Goal: Task Accomplishment & Management: Manage account settings

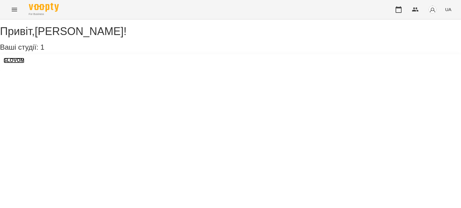
click at [18, 63] on h3 "SLOVOM" at bounding box center [14, 60] width 21 height 5
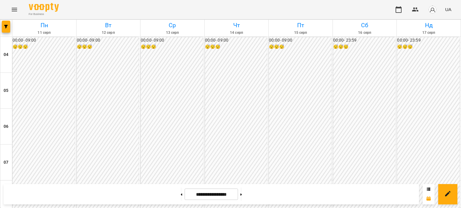
scroll to position [365, 0]
click at [242, 193] on button at bounding box center [240, 194] width 1 height 13
type input "**********"
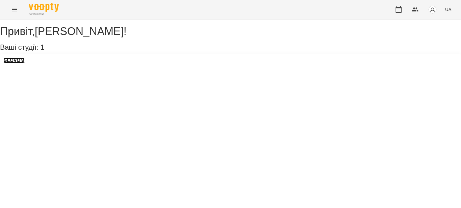
click at [24, 63] on h3 "SLOVOM" at bounding box center [14, 60] width 21 height 5
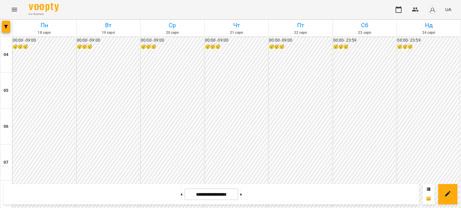
scroll to position [114, 0]
click at [181, 193] on button at bounding box center [181, 194] width 1 height 13
type input "**********"
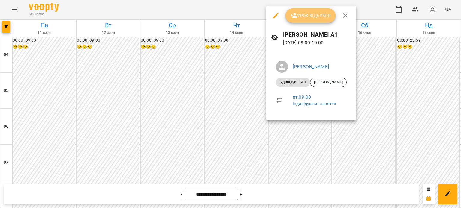
click at [325, 22] on button "Урок відбувся" at bounding box center [310, 15] width 50 height 14
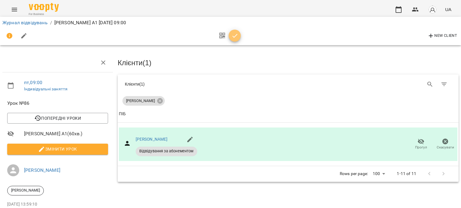
click at [239, 35] on span "button" at bounding box center [235, 35] width 12 height 7
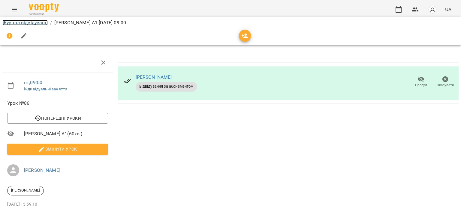
click at [31, 23] on link "Журнал відвідувань" at bounding box center [24, 23] width 45 height 6
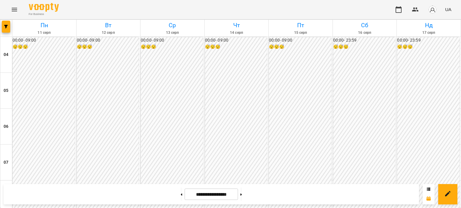
scroll to position [197, 0]
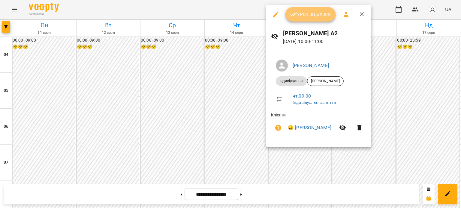
click at [307, 18] on span "Урок відбувся" at bounding box center [310, 14] width 41 height 7
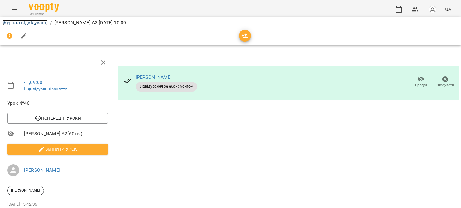
click at [31, 20] on link "Журнал відвідувань" at bounding box center [24, 23] width 45 height 6
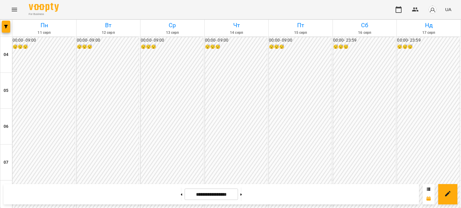
scroll to position [241, 0]
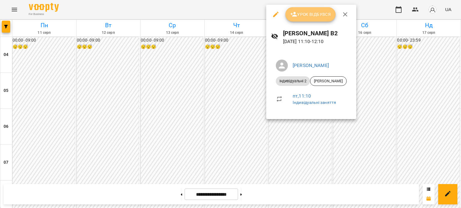
click at [314, 16] on span "Урок відбувся" at bounding box center [310, 14] width 41 height 7
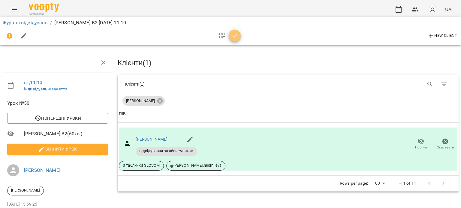
click at [232, 36] on icon "button" at bounding box center [234, 35] width 7 height 7
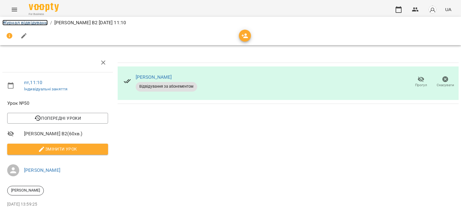
click at [13, 25] on link "Журнал відвідувань" at bounding box center [24, 23] width 45 height 6
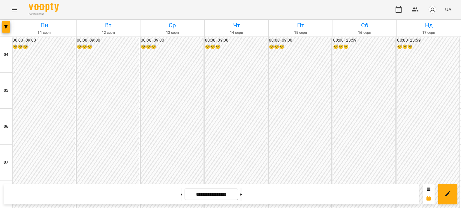
scroll to position [314, 0]
click at [433, 12] on img "button" at bounding box center [432, 9] width 8 height 8
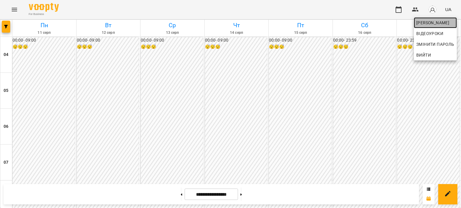
click at [440, 22] on span "[PERSON_NAME]" at bounding box center [435, 22] width 38 height 7
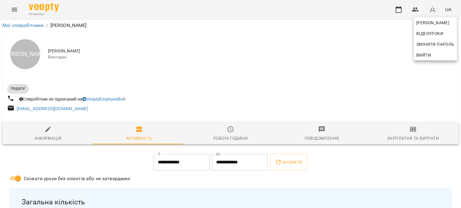
drag, startPoint x: 460, startPoint y: 43, endPoint x: 457, endPoint y: 64, distance: 20.5
click at [457, 64] on div at bounding box center [230, 104] width 461 height 208
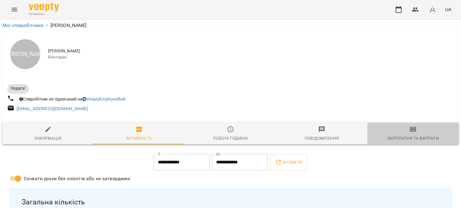
click at [413, 135] on span "Зарплатня та Витрати" at bounding box center [413, 134] width 84 height 16
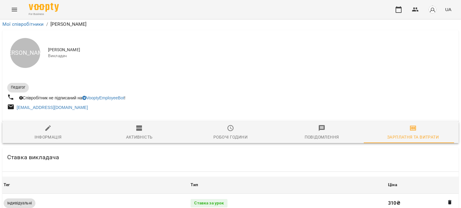
scroll to position [170, 0]
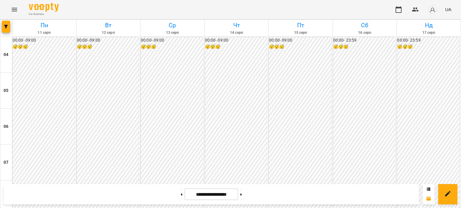
scroll to position [343, 0]
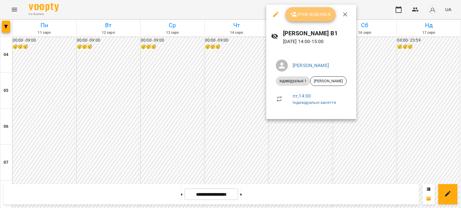
click at [314, 8] on button "Урок відбувся" at bounding box center [310, 14] width 50 height 14
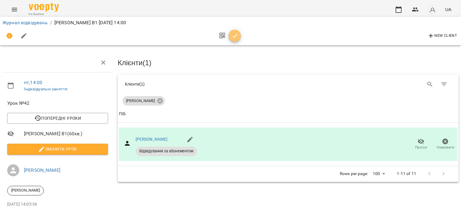
click at [236, 36] on icon "button" at bounding box center [234, 35] width 7 height 7
